Goal: Transaction & Acquisition: Obtain resource

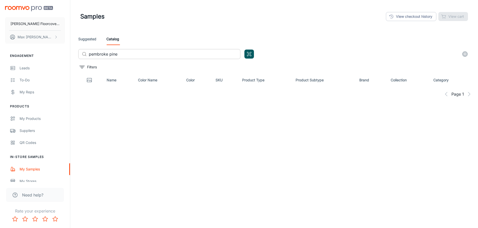
click at [123, 54] on input "pembroke pine" at bounding box center [164, 54] width 151 height 10
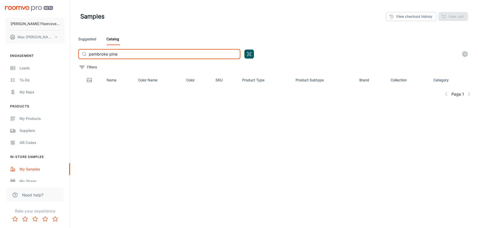
click at [123, 54] on input "pembroke pine" at bounding box center [164, 54] width 151 height 10
click at [123, 55] on input "pembroke pine" at bounding box center [164, 54] width 151 height 10
drag, startPoint x: 133, startPoint y: 55, endPoint x: 0, endPoint y: 53, distance: 132.7
click at [0, 53] on div "Frederick's Floorcovering Max Albrecht Engagement Leads To-do My Reps Products …" at bounding box center [239, 127] width 478 height 254
type input "grandiose"
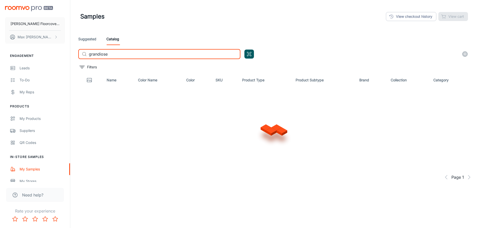
click at [123, 56] on input "grandiose" at bounding box center [164, 54] width 151 height 10
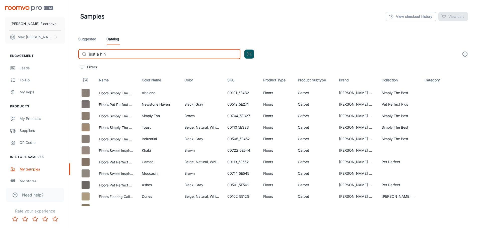
type input "just a hint"
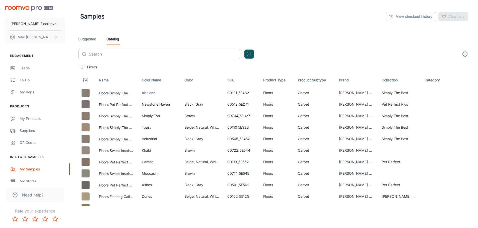
click at [113, 57] on input "text" at bounding box center [164, 54] width 151 height 10
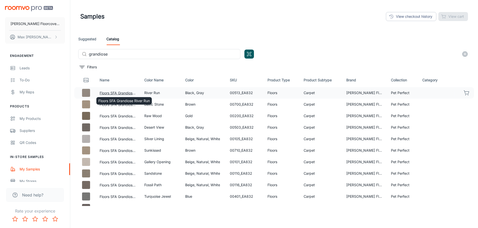
click at [118, 93] on button "Floors SFA Grandiose River Run" at bounding box center [118, 94] width 37 height 6
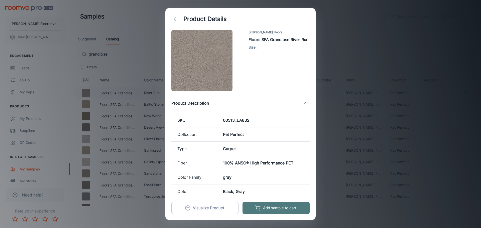
click at [279, 206] on button "Add sample to cart" at bounding box center [276, 208] width 67 height 12
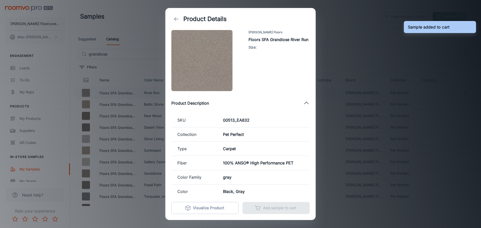
click at [143, 64] on div "Product Details [PERSON_NAME] Floors Floors SFA Grandiose River Run Size : Prod…" at bounding box center [240, 114] width 481 height 228
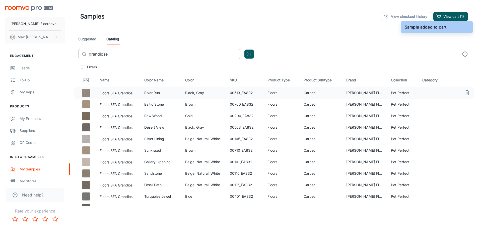
click at [131, 53] on input "grandiose" at bounding box center [164, 54] width 151 height 10
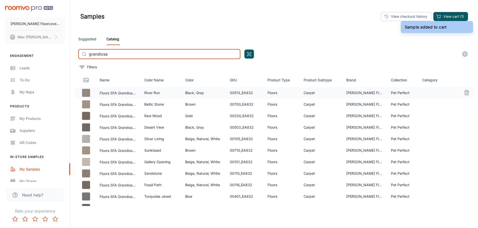
click at [131, 53] on input "grandiose" at bounding box center [164, 54] width 151 height 10
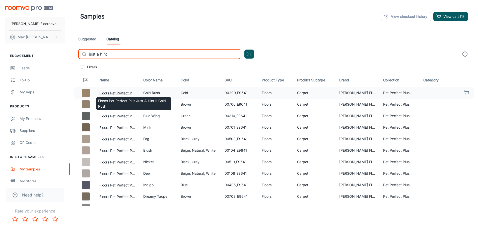
type input "just a hint"
click at [124, 93] on button "Floors Pet Perfect Plus Just A Hint II Gold Rush" at bounding box center [117, 94] width 36 height 6
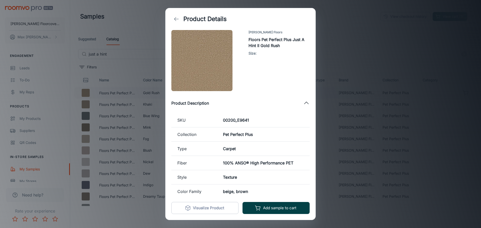
click at [278, 205] on button "Add sample to cart" at bounding box center [276, 208] width 67 height 12
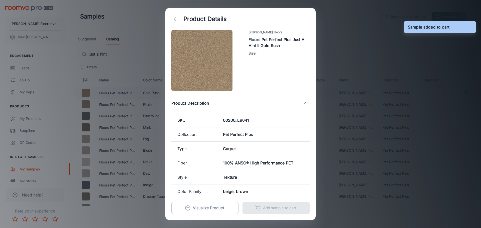
click at [358, 43] on div "Product Details [PERSON_NAME] Floors Floors Pet Perfect Plus Just A Hint II Gol…" at bounding box center [240, 114] width 481 height 228
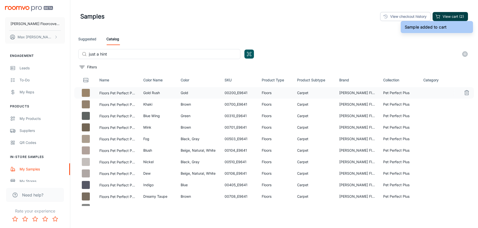
click at [451, 17] on button "View cart (2)" at bounding box center [449, 16] width 35 height 9
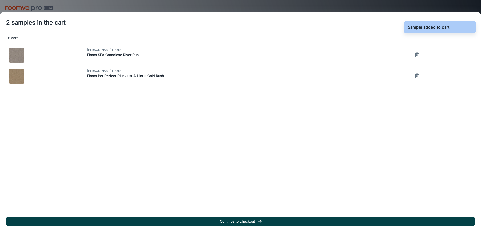
click at [237, 223] on button "Continue to checkout" at bounding box center [240, 221] width 469 height 9
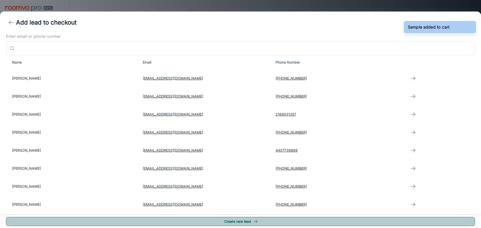
click at [237, 223] on button "Create new lead" at bounding box center [240, 221] width 469 height 9
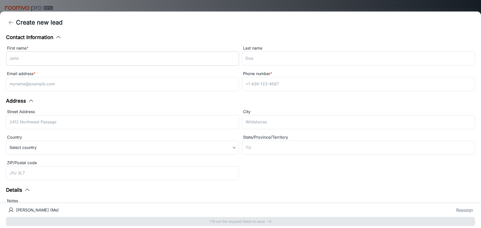
click at [141, 60] on input "First name *" at bounding box center [122, 59] width 233 height 14
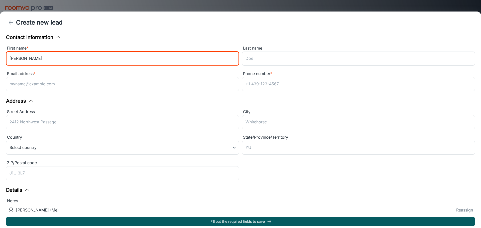
type input "[PERSON_NAME]"
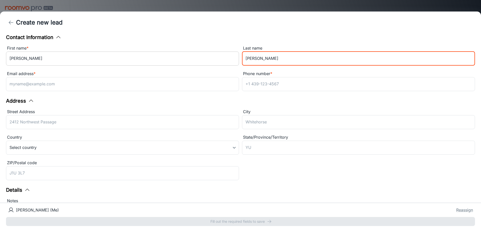
type input "[PERSON_NAME]"
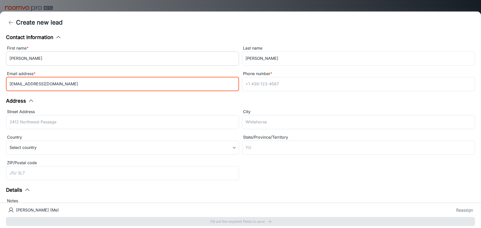
type input "[EMAIL_ADDRESS][DOMAIN_NAME]"
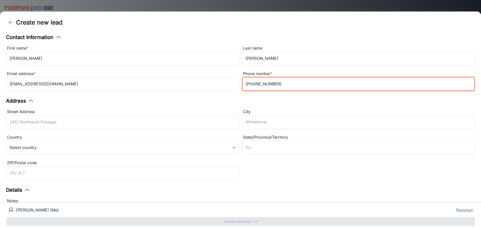
type input "[PHONE_NUMBER]"
click at [278, 184] on div "Contact Information First name * [PERSON_NAME] ​ Last name [PERSON_NAME] ​ Emai…" at bounding box center [240, 119] width 481 height 170
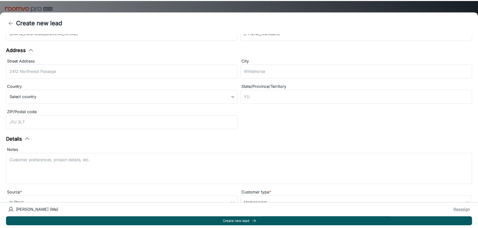
scroll to position [64, 0]
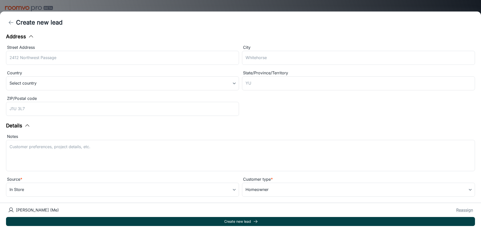
click at [265, 218] on button "Create new lead" at bounding box center [240, 221] width 469 height 9
click at [265, 218] on div "[PERSON_NAME] (Me) Reassign Create new lead" at bounding box center [240, 215] width 481 height 25
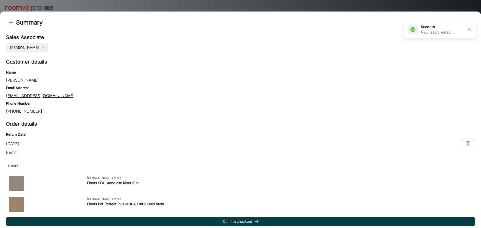
click at [259, 221] on icon "button" at bounding box center [256, 221] width 5 height 5
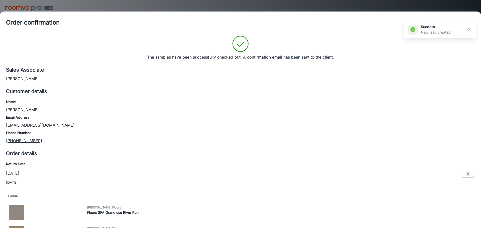
click at [238, 6] on div at bounding box center [240, 114] width 481 height 228
